Goal: Information Seeking & Learning: Learn about a topic

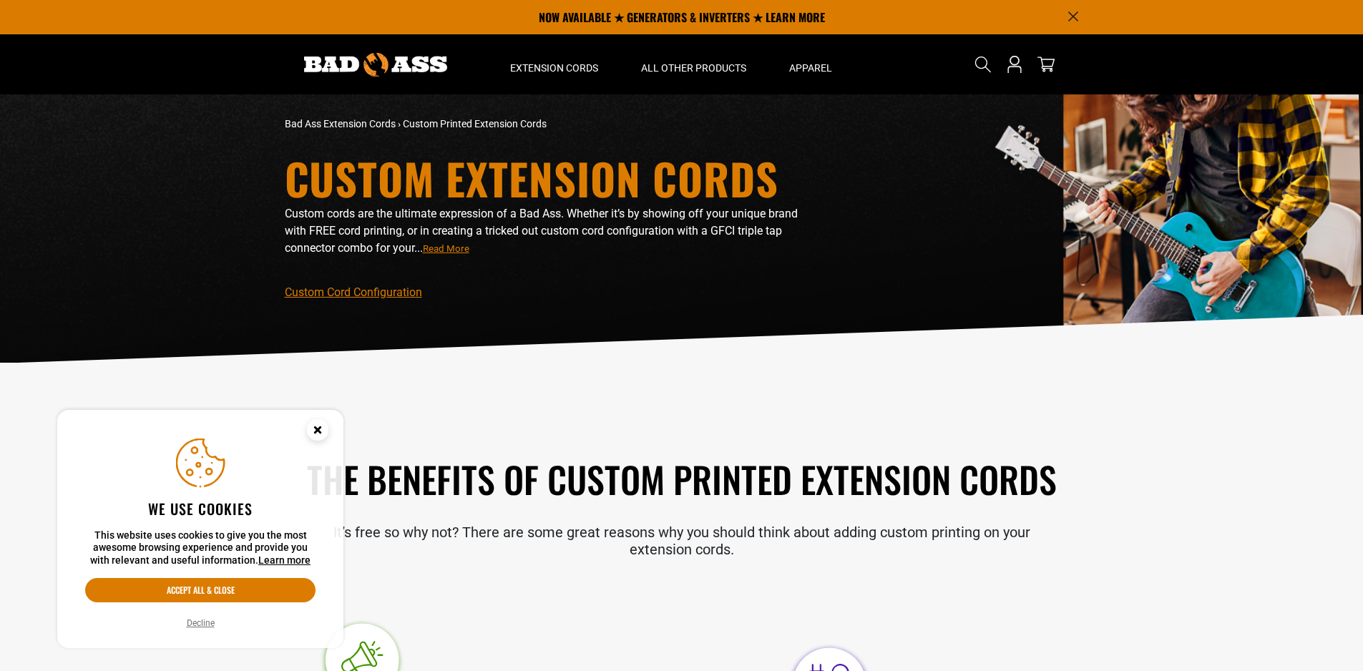
click at [324, 429] on circle "Cookie Consent" at bounding box center [317, 429] width 21 height 21
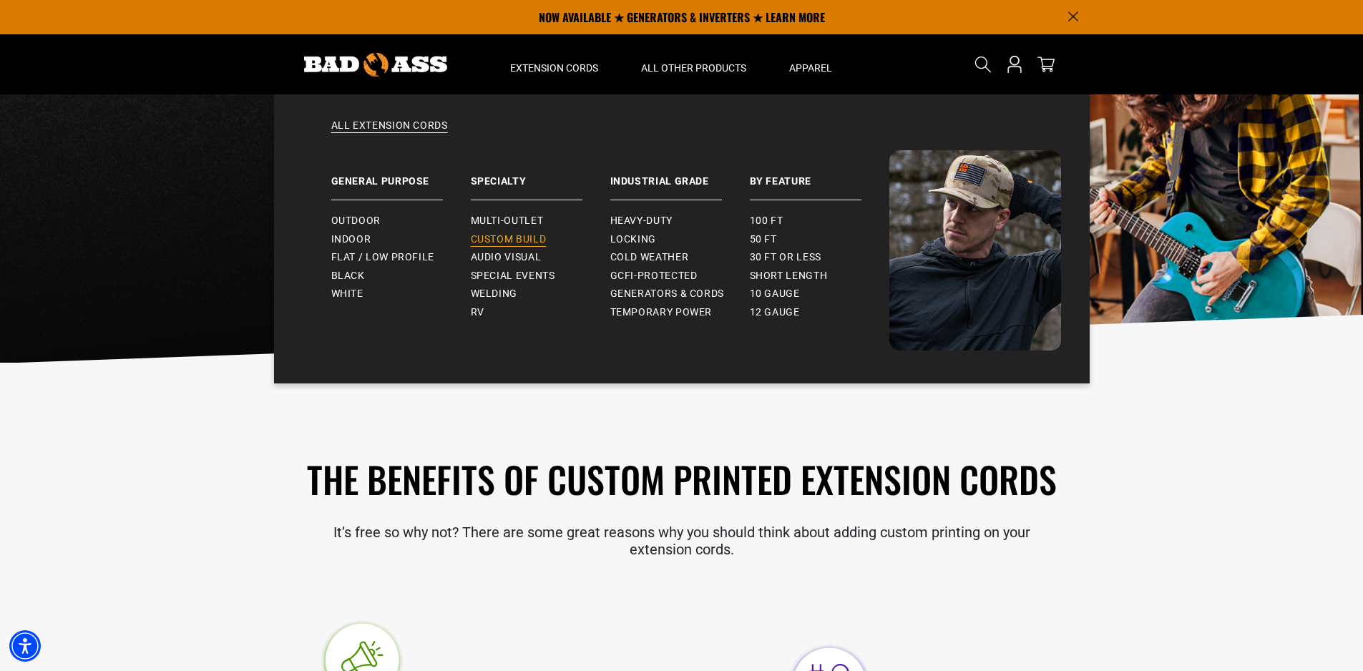
click at [529, 230] on link "Custom Build" at bounding box center [540, 239] width 139 height 19
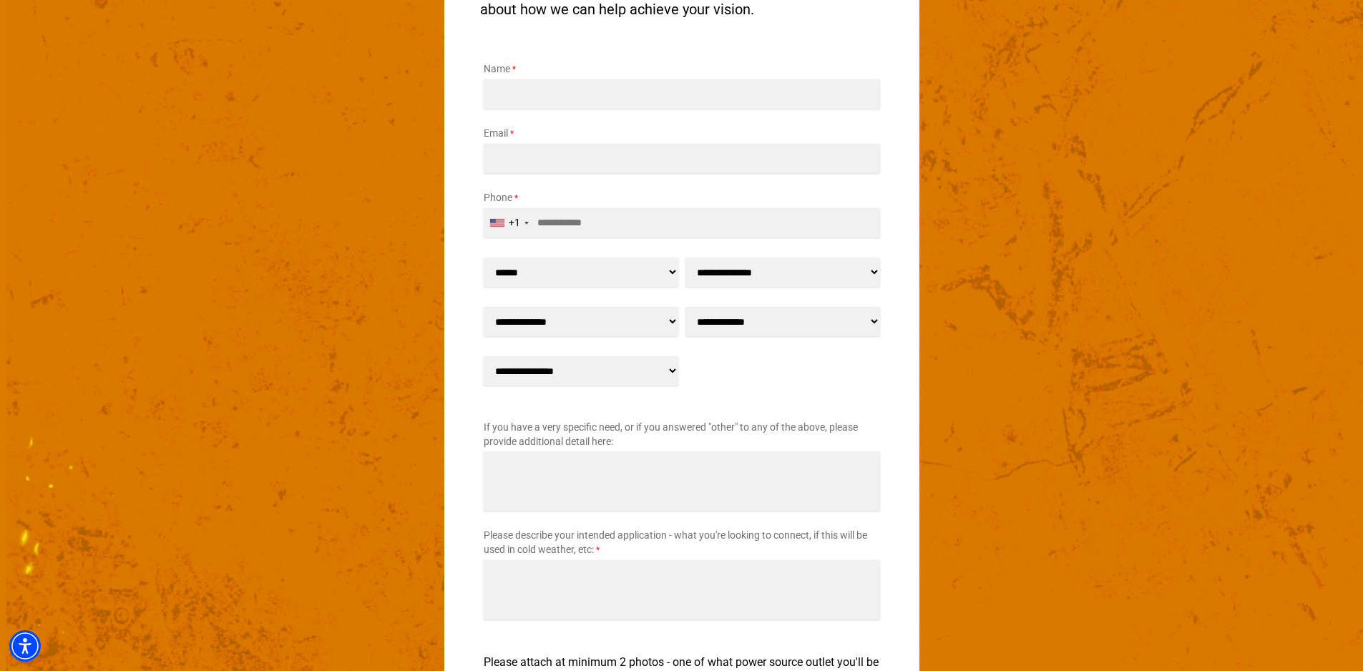
scroll to position [2235, 0]
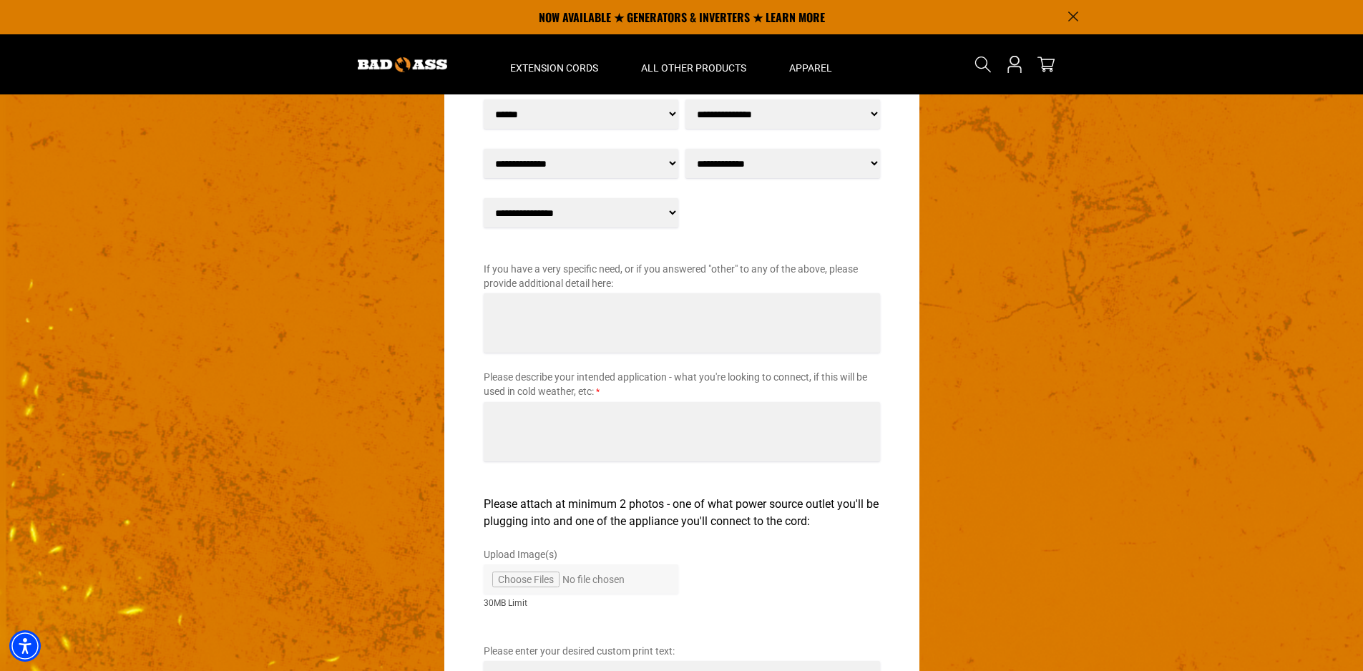
click at [573, 215] on select "**********" at bounding box center [581, 212] width 195 height 29
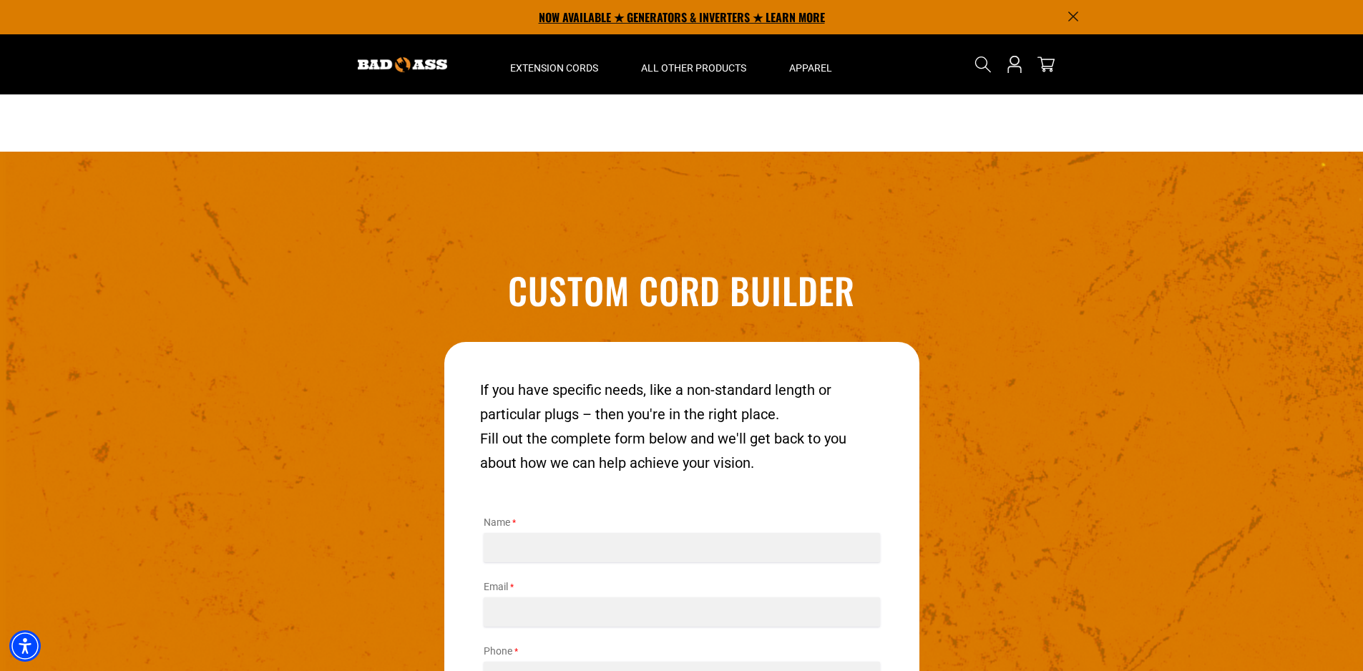
scroll to position [1622, 0]
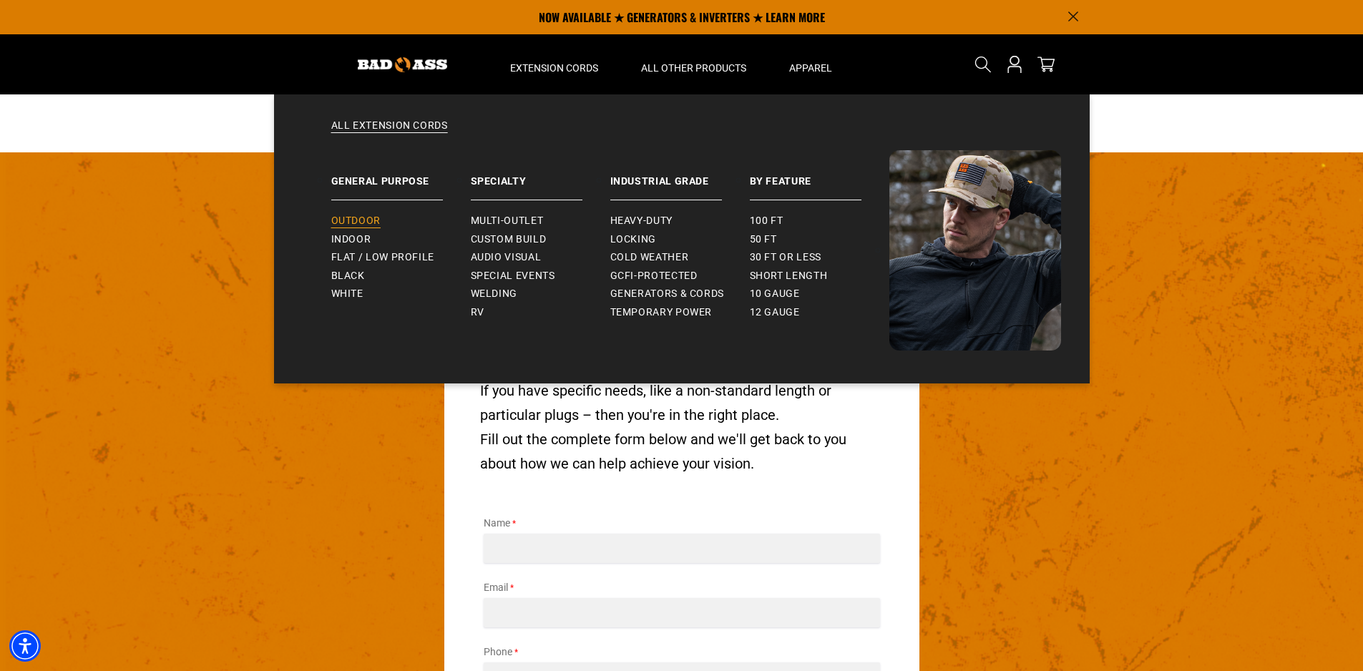
click at [353, 222] on span "Outdoor" at bounding box center [355, 221] width 49 height 13
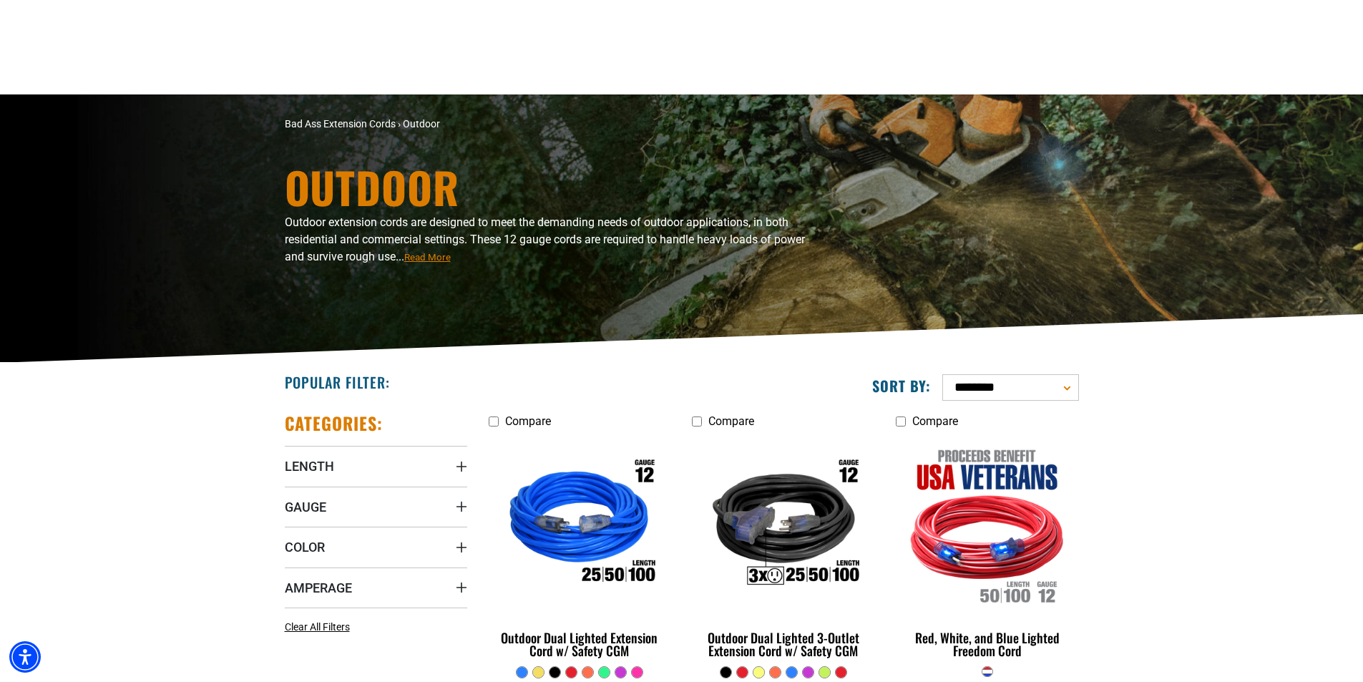
scroll to position [314, 0]
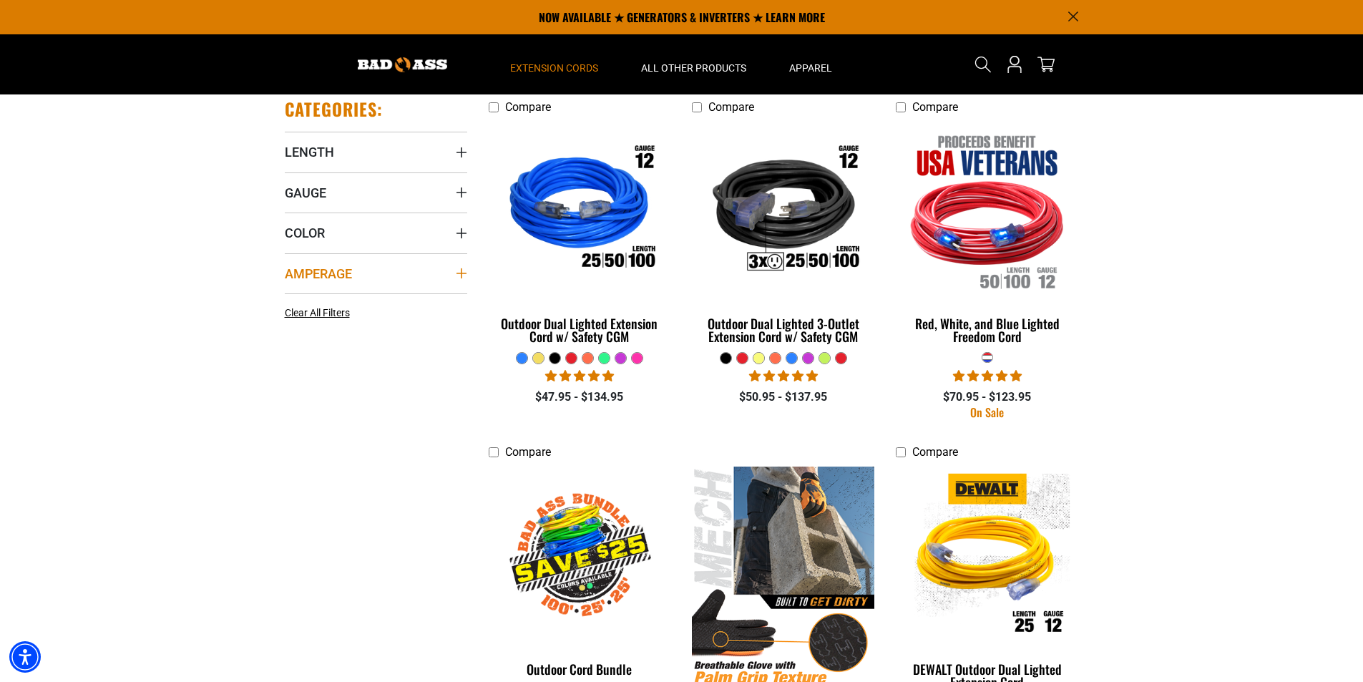
click at [459, 275] on icon "Amperage" at bounding box center [461, 273] width 11 height 11
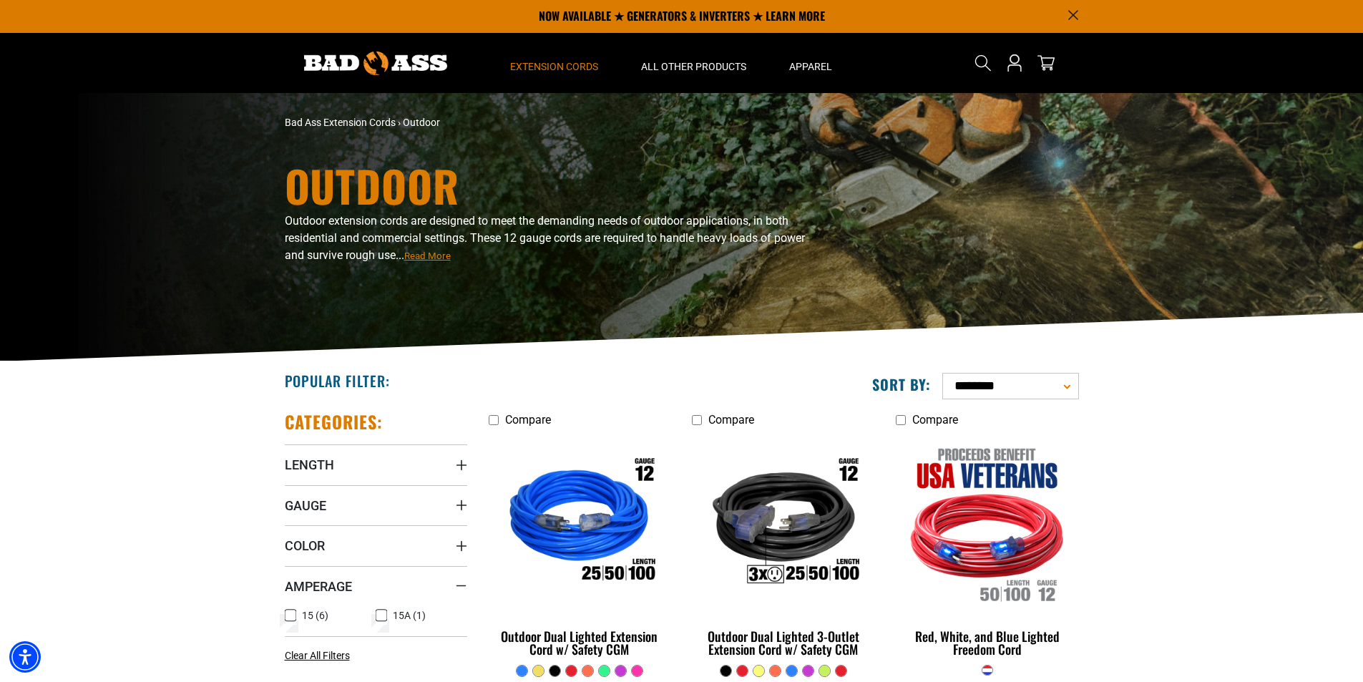
scroll to position [0, 0]
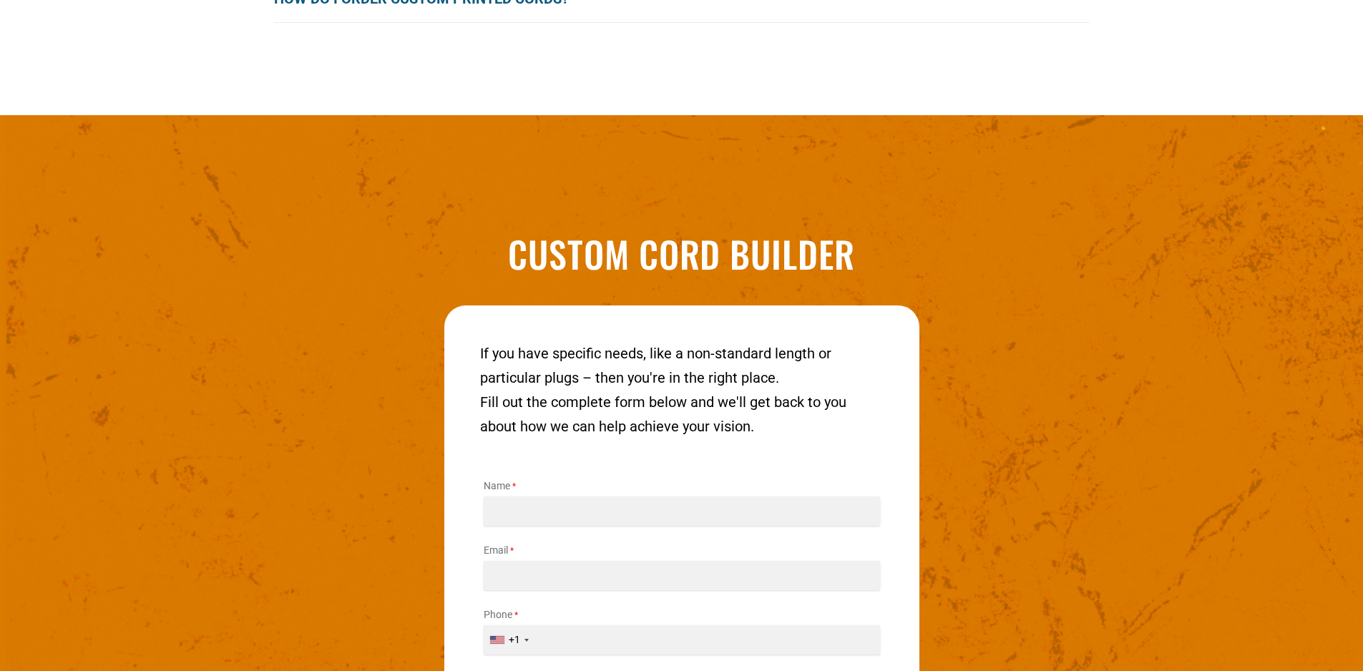
scroll to position [1622, 0]
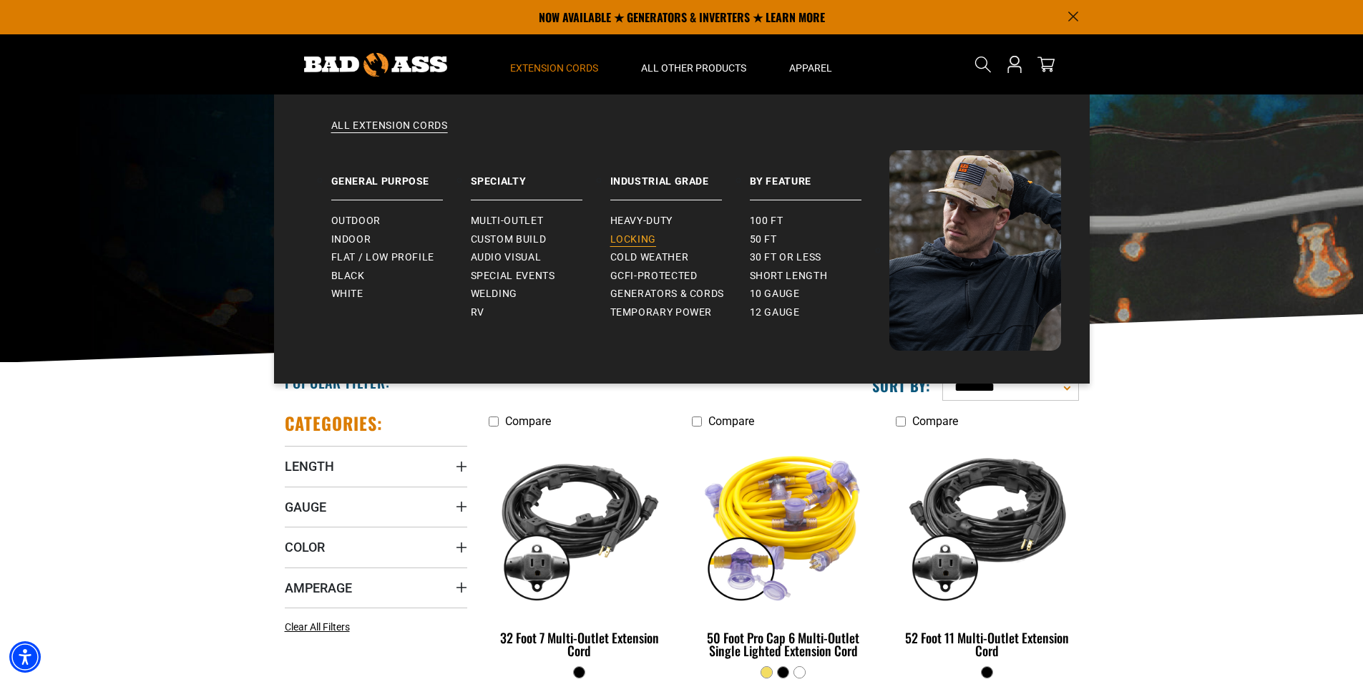
click at [619, 237] on span "Locking" at bounding box center [633, 239] width 46 height 13
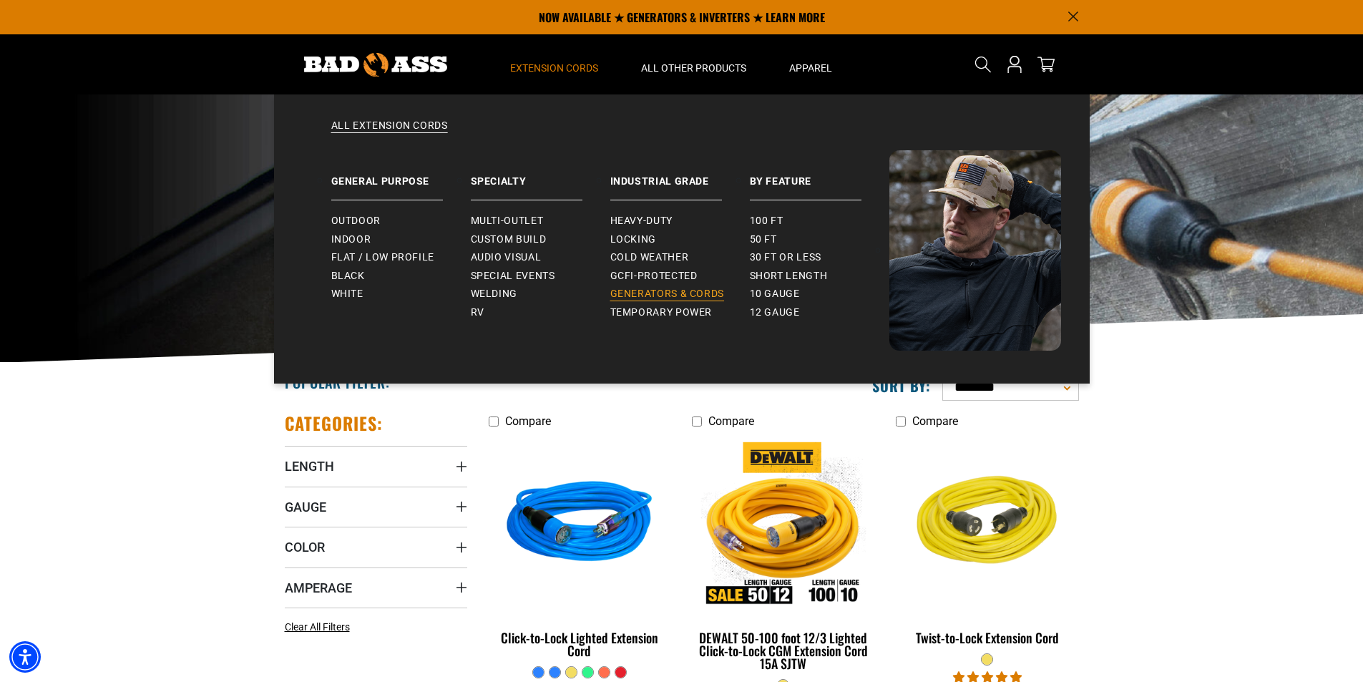
click at [685, 290] on span "Generators & Cords" at bounding box center [667, 294] width 114 height 13
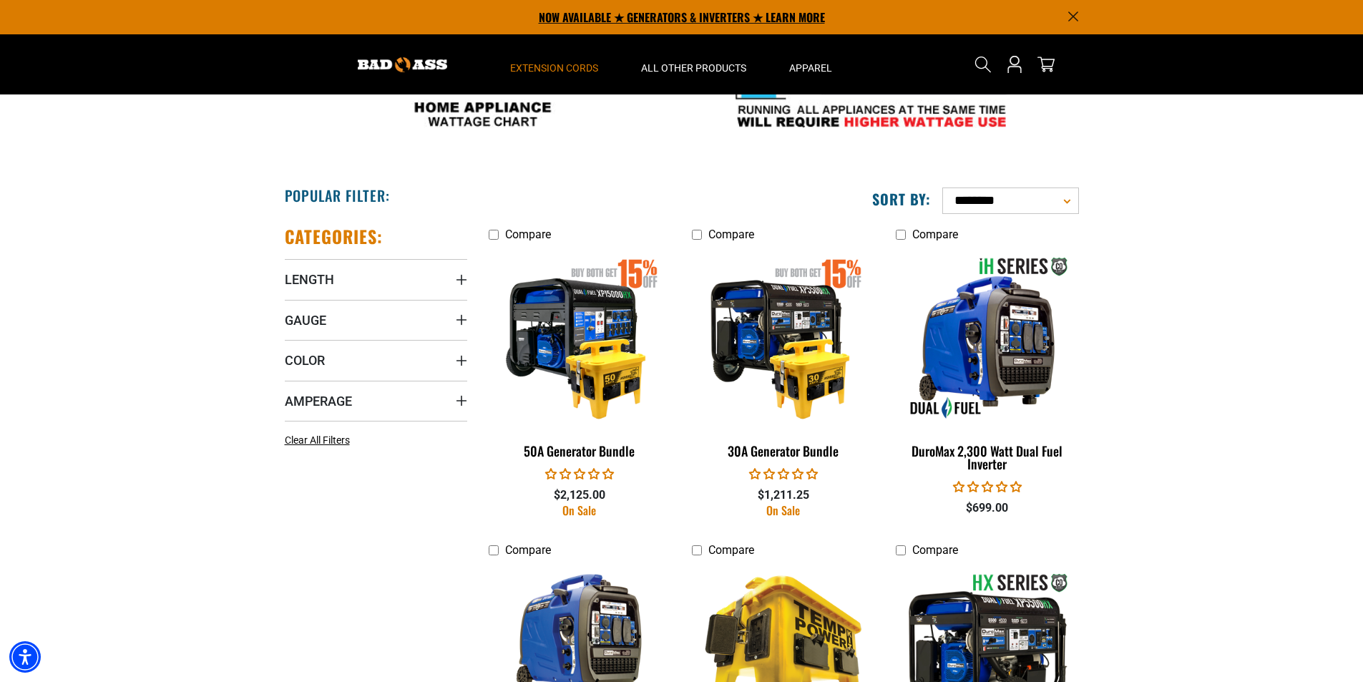
scroll to position [565, 0]
